Goal: Complete application form

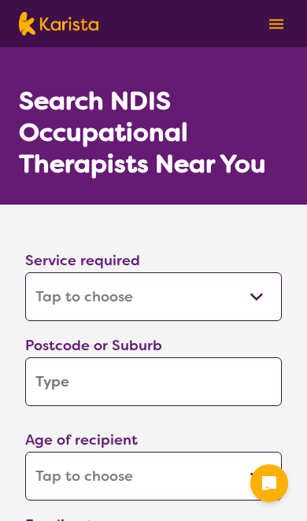
select select "[MEDICAL_DATA]"
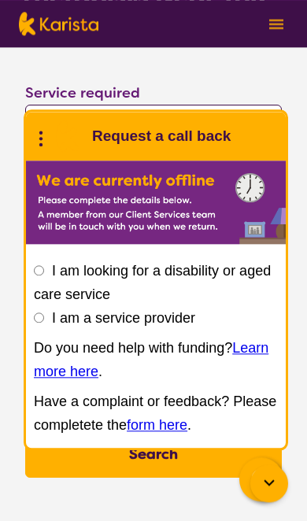
scroll to position [168, 0]
click at [267, 127] on select "Allied Health Assistant Assessment ([MEDICAL_DATA] or [MEDICAL_DATA]) Behaviour…" at bounding box center [153, 129] width 256 height 49
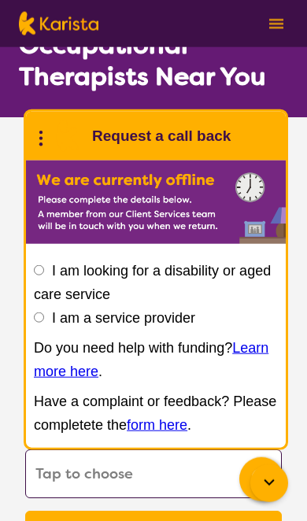
scroll to position [83, 0]
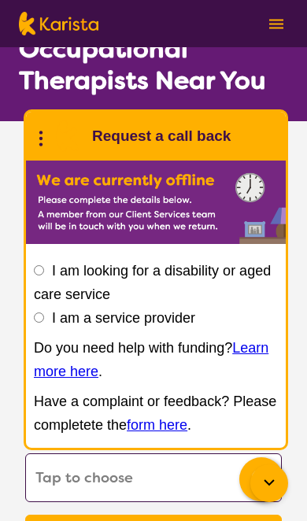
click at [37, 274] on input "I am looking for a disability or aged care service" at bounding box center [39, 270] width 10 height 10
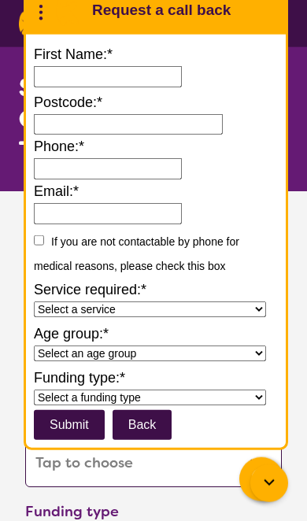
scroll to position [0, 0]
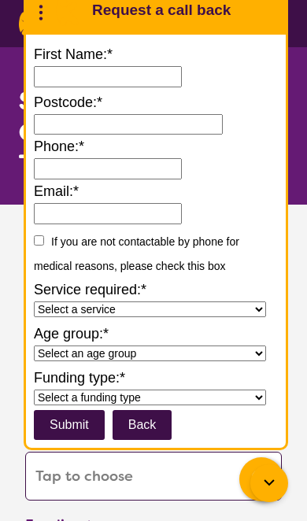
click at [117, 66] on input "First Name:*" at bounding box center [108, 76] width 148 height 21
type input "*"
click at [93, 66] on input "**********" at bounding box center [108, 76] width 148 height 21
click at [94, 66] on input "**********" at bounding box center [108, 76] width 148 height 21
type input "******"
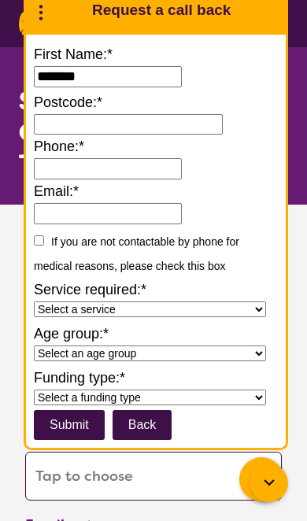
click at [147, 114] on input at bounding box center [128, 124] width 189 height 21
type input "2221"
click at [142, 158] on input "Phone:*" at bounding box center [108, 168] width 148 height 21
click at [41, 158] on input "*********" at bounding box center [108, 168] width 148 height 21
type input "**********"
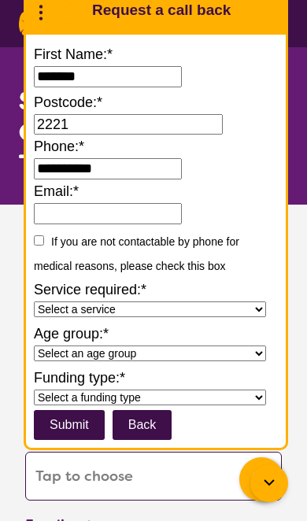
click at [152, 203] on input "Email:*" at bounding box center [108, 213] width 148 height 21
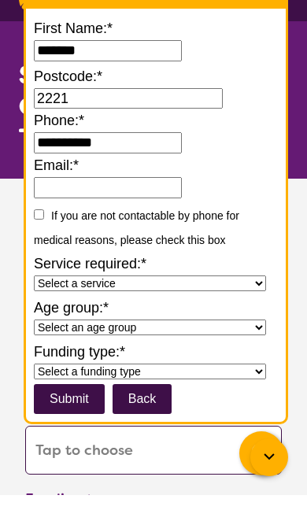
type input "**********"
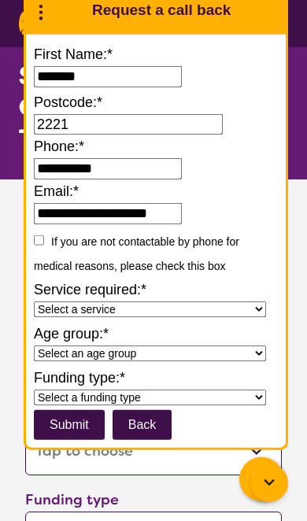
click at [257, 301] on select "Select a service Allied Health Assistant Assessment Behaviour support Counselli…" at bounding box center [150, 309] width 232 height 16
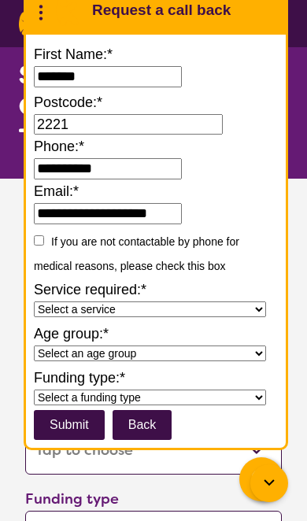
select select "[MEDICAL_DATA]"
click at [261, 345] on select "Select an age group Early Childhood (0-9) Child (10-11) Adolescent (12-17) Adul…" at bounding box center [150, 353] width 232 height 16
select select "Early Childhood"
click at [253, 393] on select "Select a funding type NDIS - National Disability Insurance Scheme HCP - Home Ca…" at bounding box center [150, 397] width 232 height 16
select select "National Disability Insurance Scheme (NDIS)"
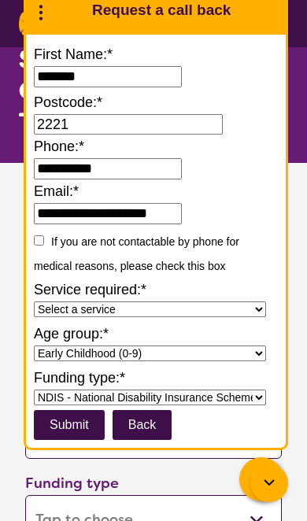
scroll to position [57, 0]
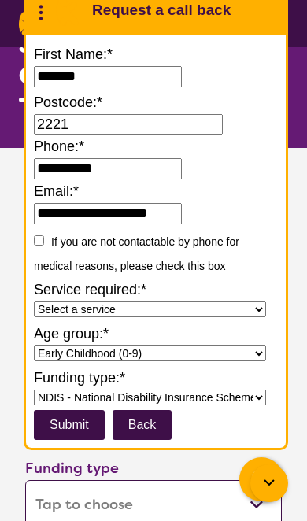
click at [76, 440] on input "submit" at bounding box center [69, 425] width 71 height 30
type input "******"
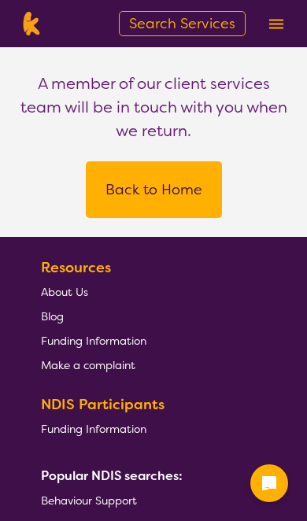
scroll to position [179, 0]
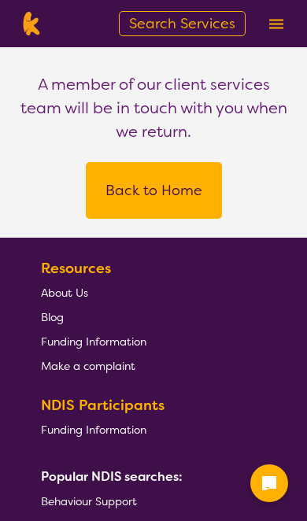
click at [97, 268] on b "Resources" at bounding box center [76, 268] width 70 height 19
click at [130, 520] on span "[MEDICAL_DATA]" at bounding box center [85, 525] width 89 height 14
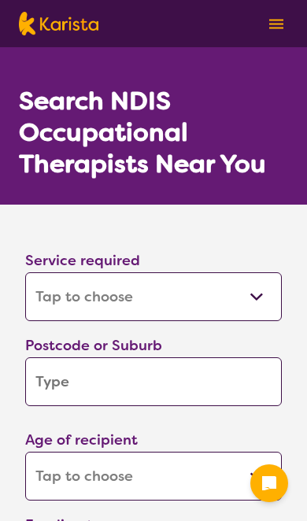
select select "[MEDICAL_DATA]"
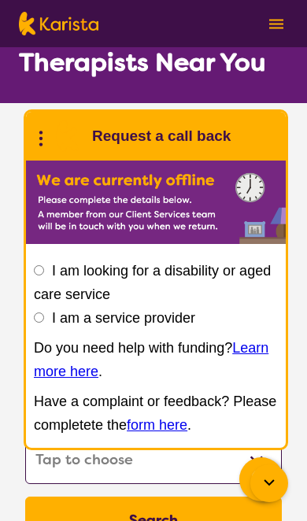
scroll to position [101, 0]
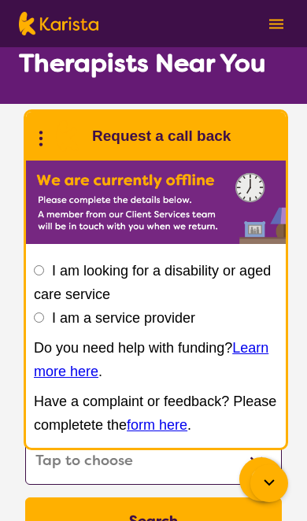
click at [46, 328] on div "I am looking for a disability or aged care service I am a service provider Do y…" at bounding box center [156, 348] width 244 height 178
click at [54, 302] on label "I am looking for a disability or aged care service" at bounding box center [152, 282] width 237 height 39
click at [44, 275] on input "I am looking for a disability or aged care service" at bounding box center [39, 270] width 10 height 10
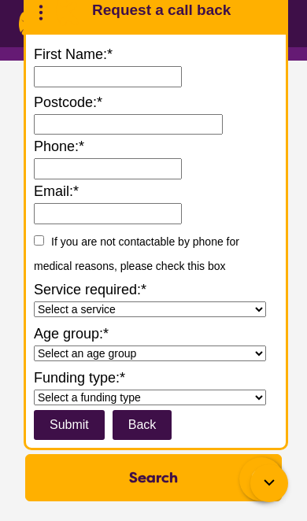
scroll to position [244, 0]
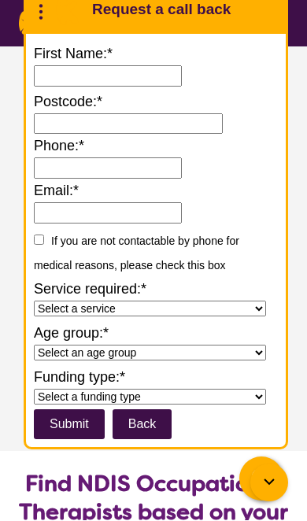
click at [271, 492] on icon at bounding box center [269, 483] width 19 height 19
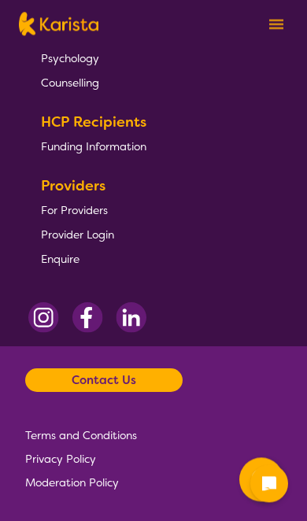
scroll to position [5200, 0]
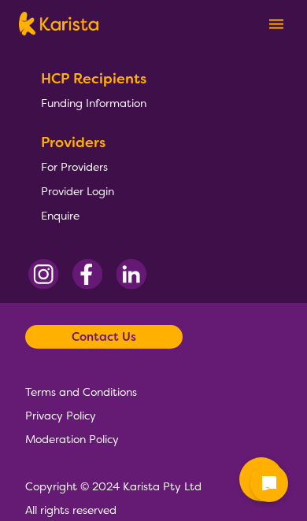
click at [199, 51] on link "Counselling" at bounding box center [158, 39] width 234 height 24
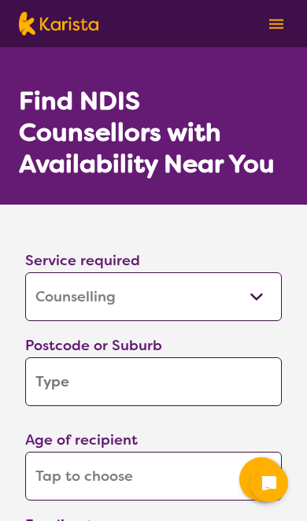
select select "Counselling"
select select "NDIS"
select select "Counselling"
select select "NDIS"
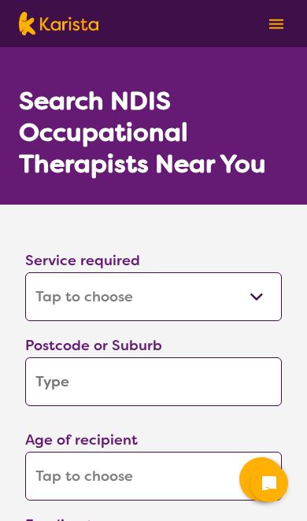
select select "[MEDICAL_DATA]"
select select "NDIS"
select select "[MEDICAL_DATA]"
select select "NDIS"
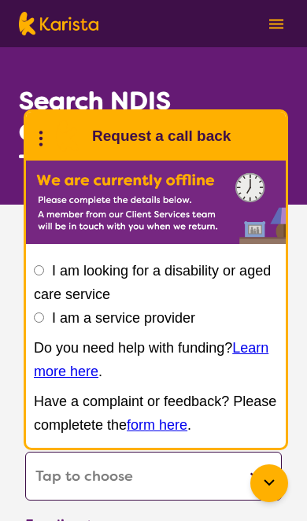
scroll to position [37, 0]
